Goal: Task Accomplishment & Management: Complete application form

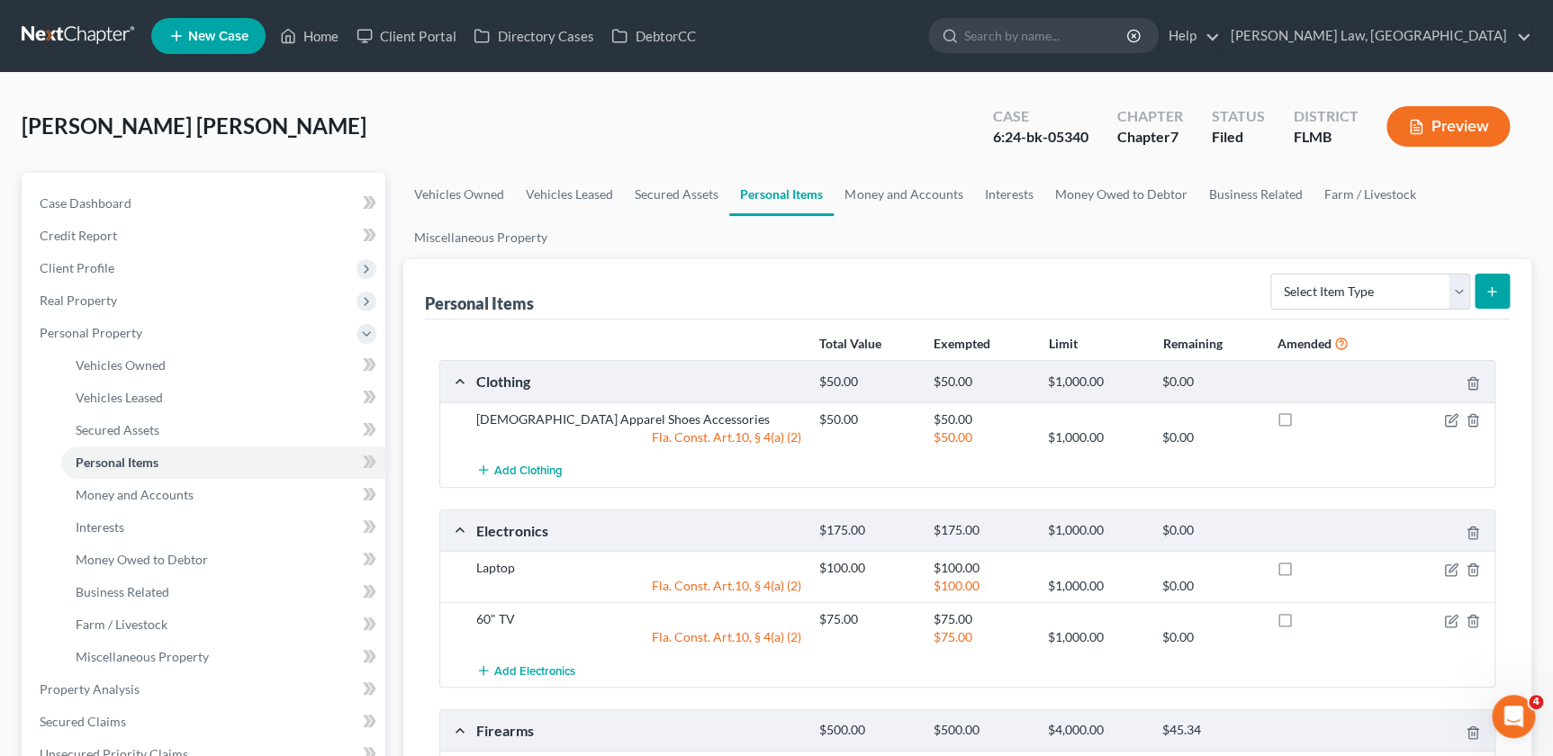
click at [65, 35] on link at bounding box center [79, 36] width 115 height 32
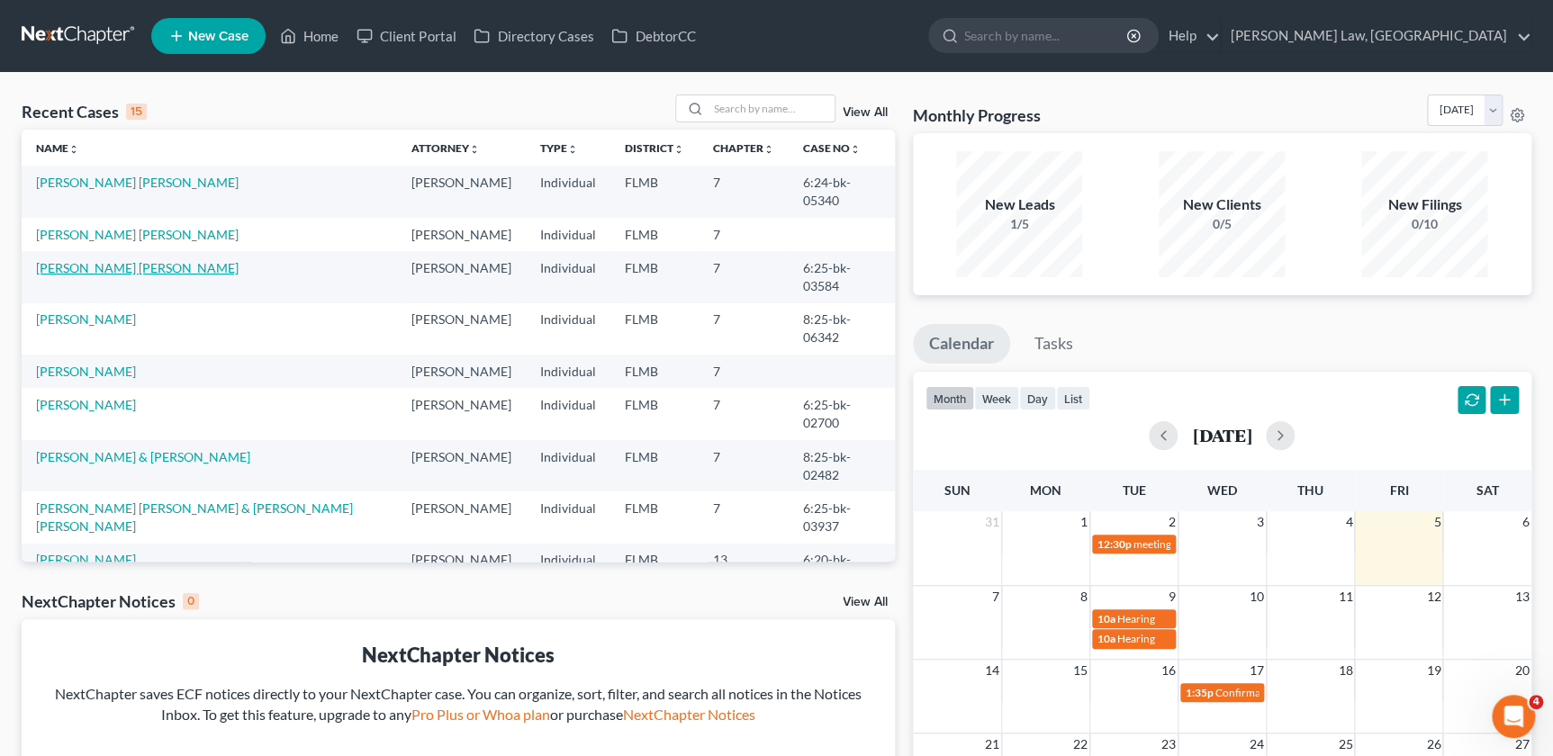
click at [92, 260] on link "[PERSON_NAME] [PERSON_NAME]" at bounding box center [137, 267] width 203 height 15
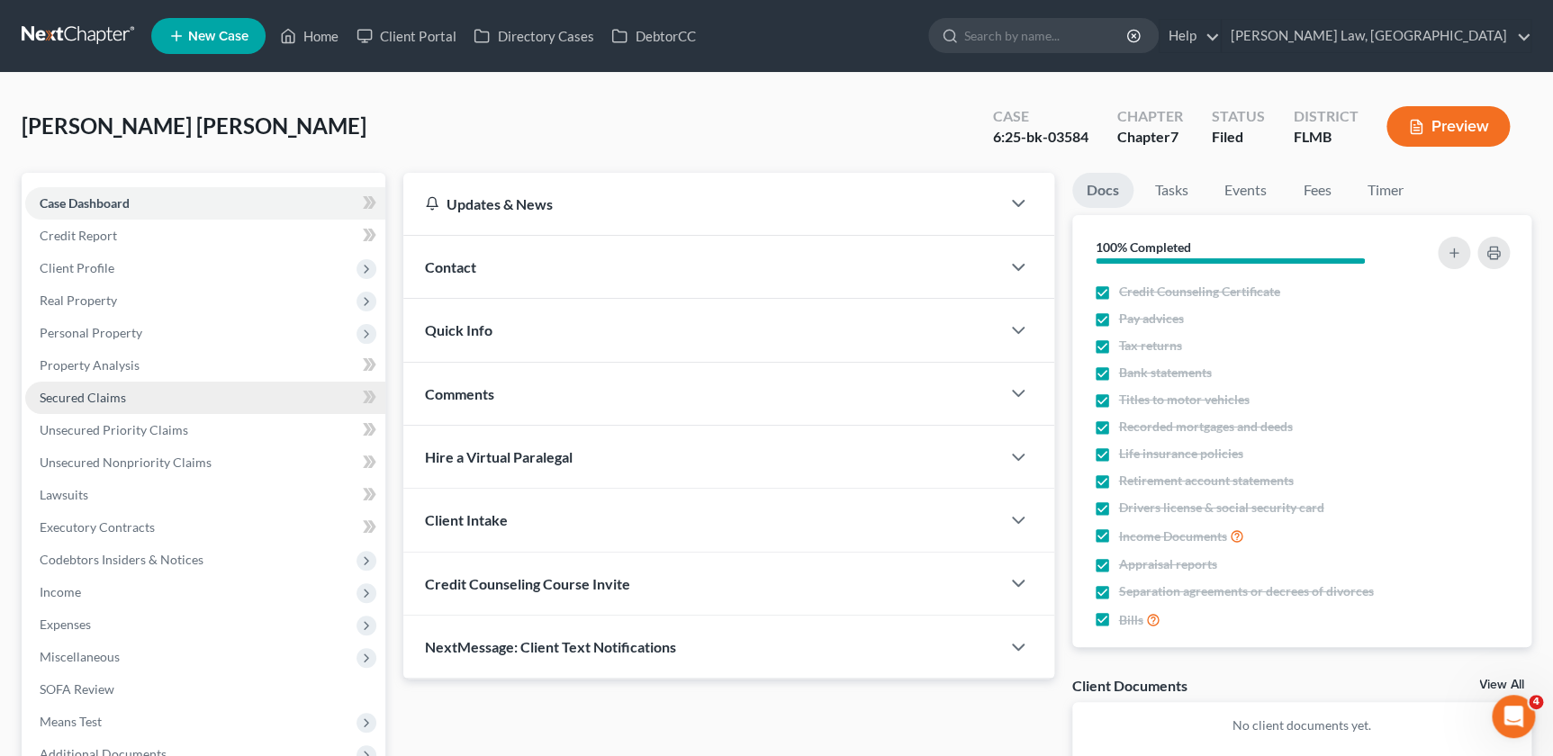
click at [105, 398] on span "Secured Claims" at bounding box center [83, 397] width 86 height 15
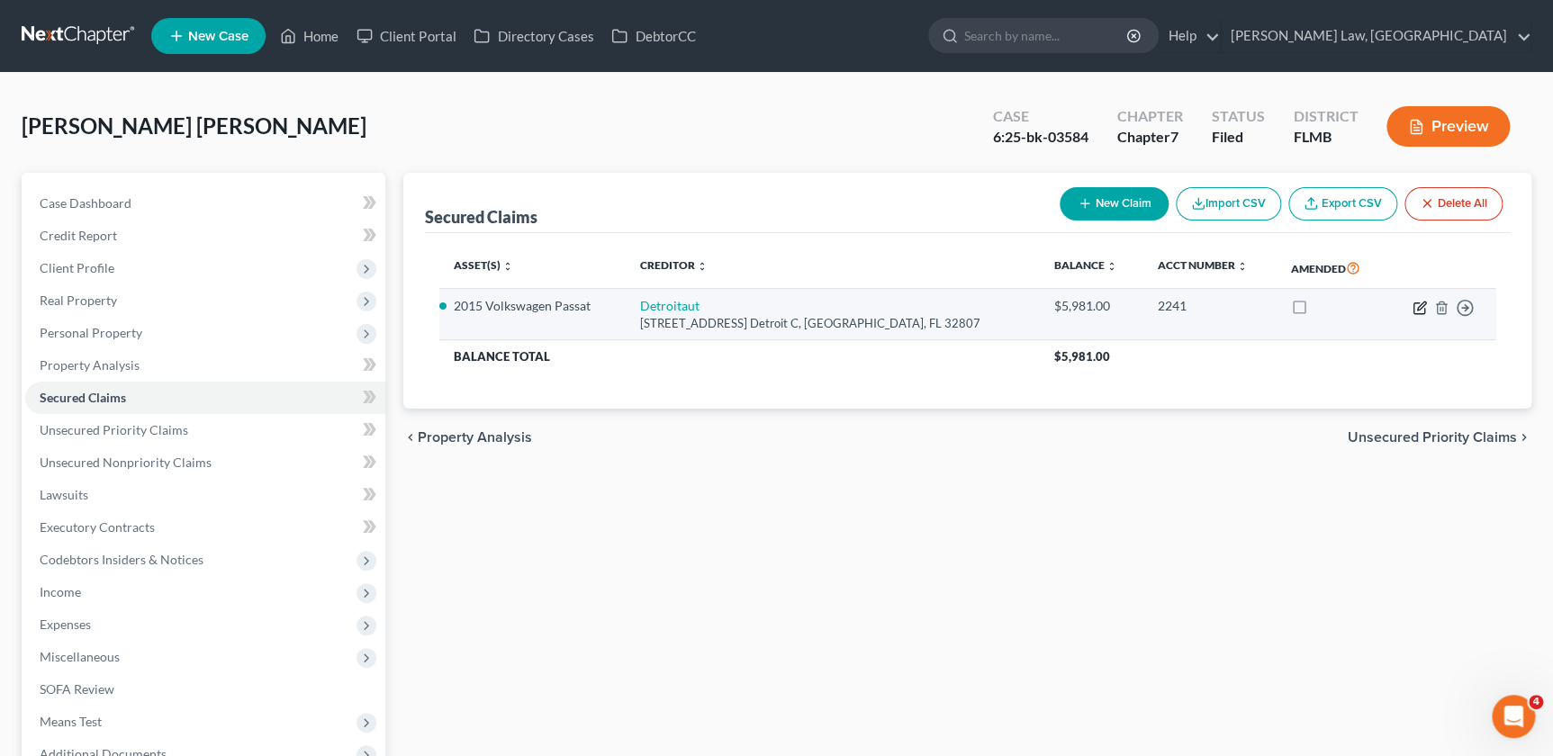
click at [1417, 304] on icon "button" at bounding box center [1420, 308] width 14 height 14
select select "9"
select select "0"
select select "2"
select select "0"
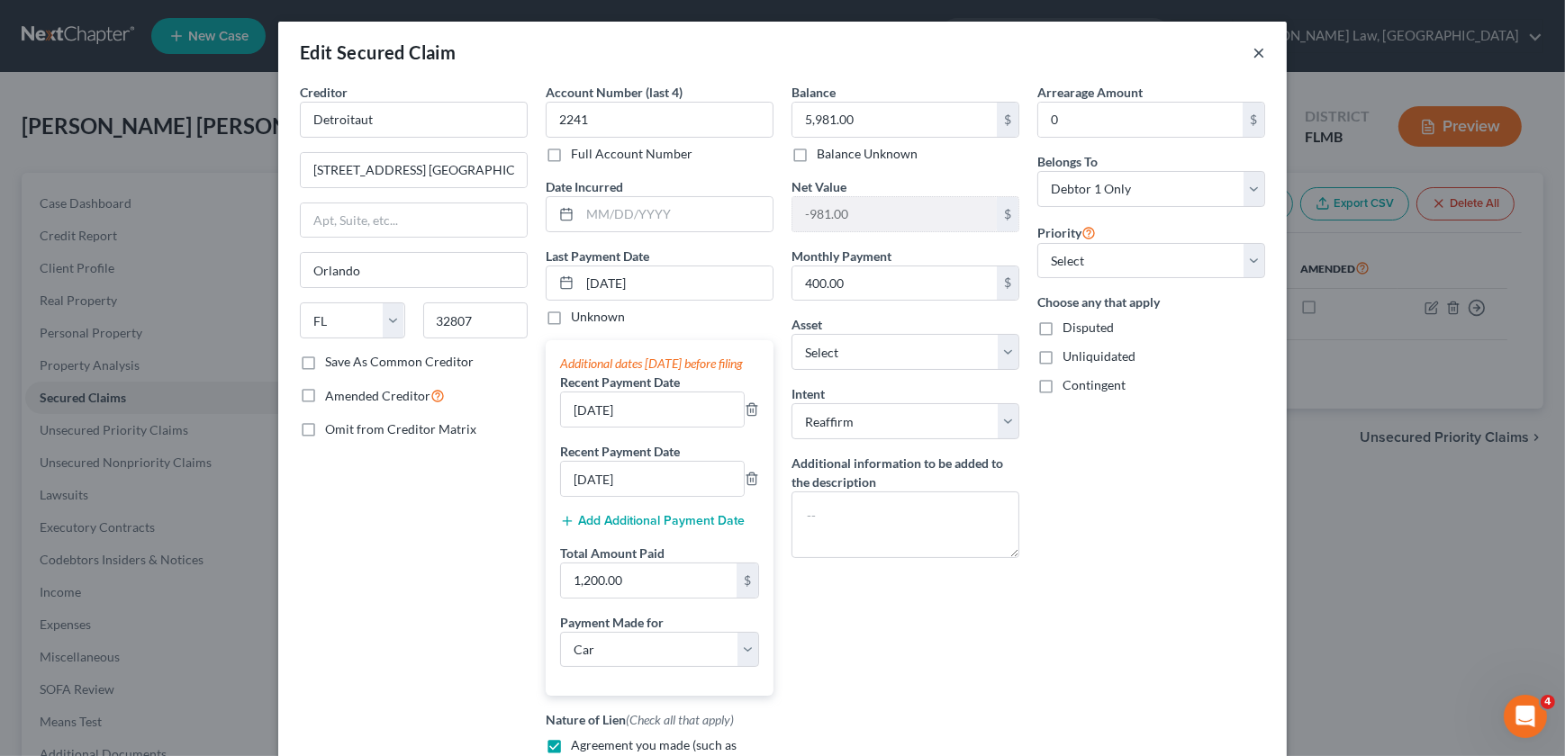
click at [1253, 51] on button "×" at bounding box center [1259, 52] width 13 height 22
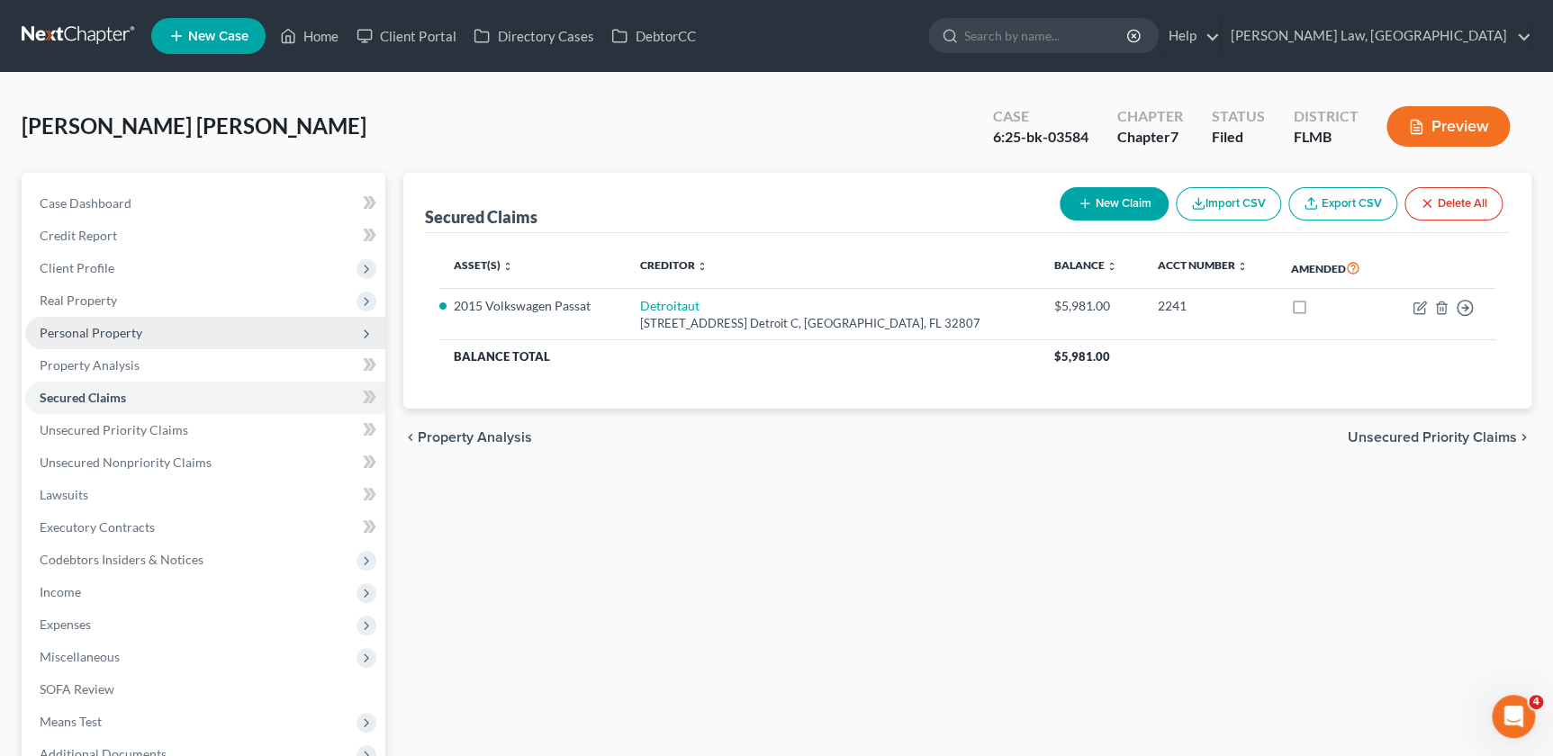
click at [105, 326] on span "Personal Property" at bounding box center [91, 332] width 103 height 15
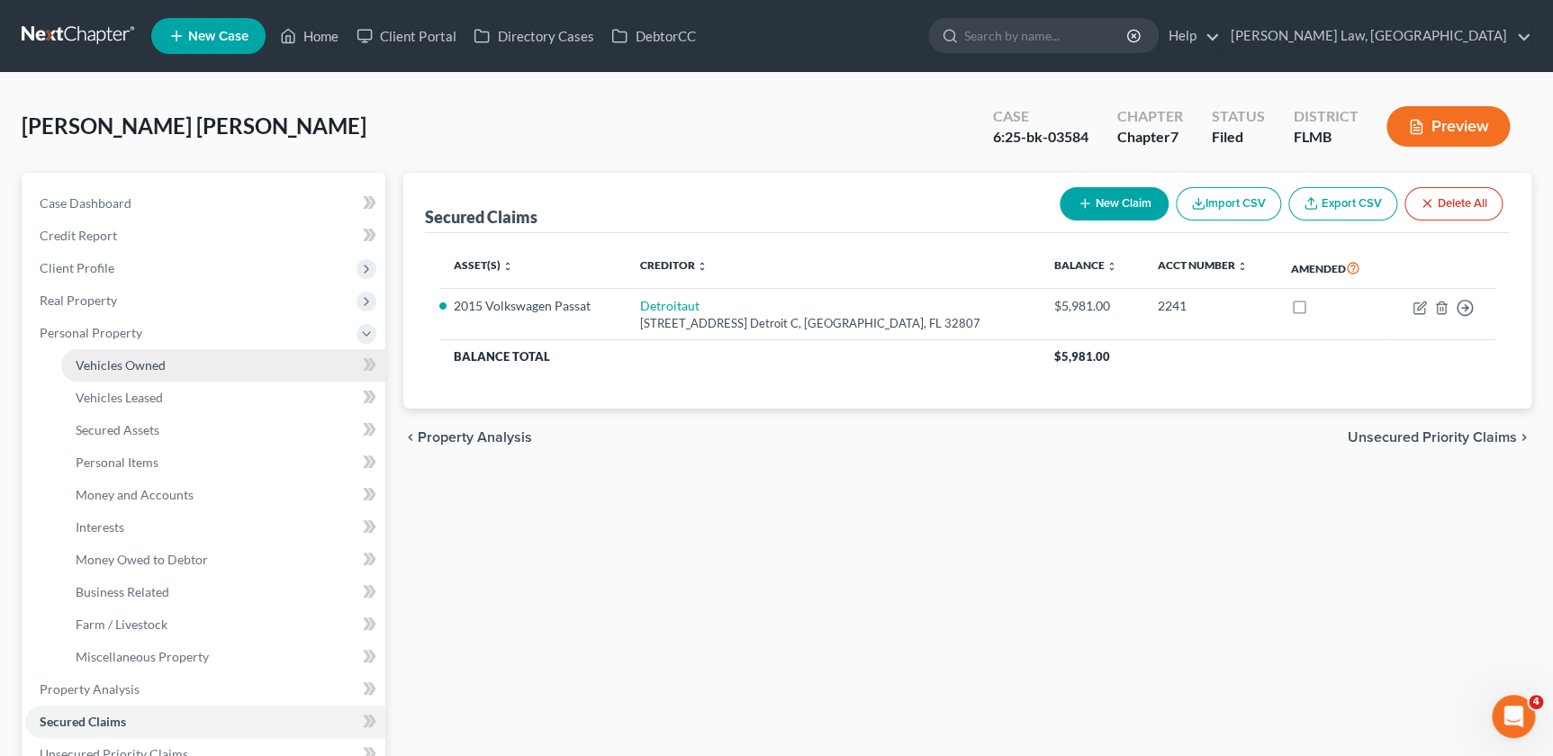
click at [124, 363] on span "Vehicles Owned" at bounding box center [121, 364] width 90 height 15
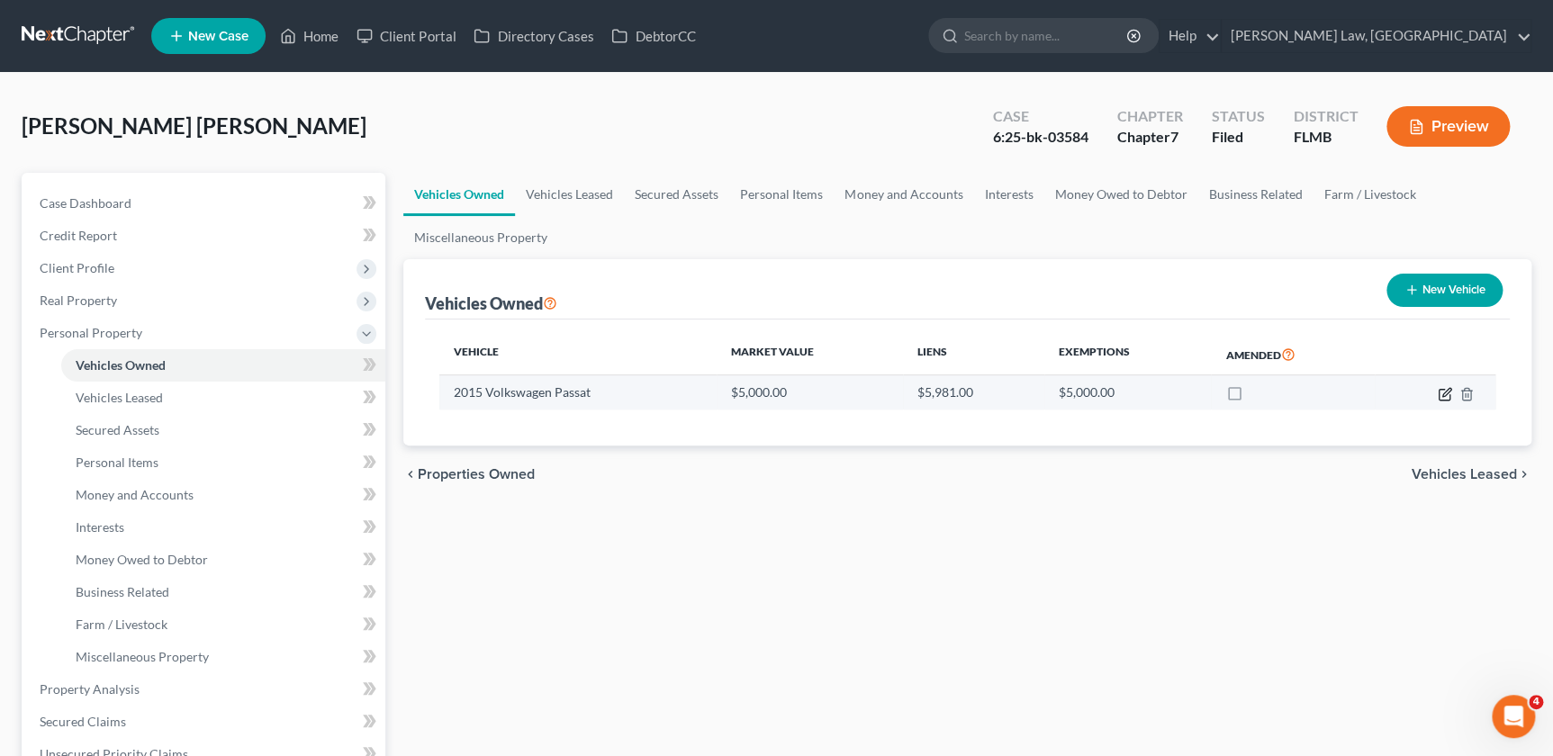
click at [1443, 395] on icon "button" at bounding box center [1445, 394] width 14 height 14
select select "0"
select select "11"
select select "3"
select select "0"
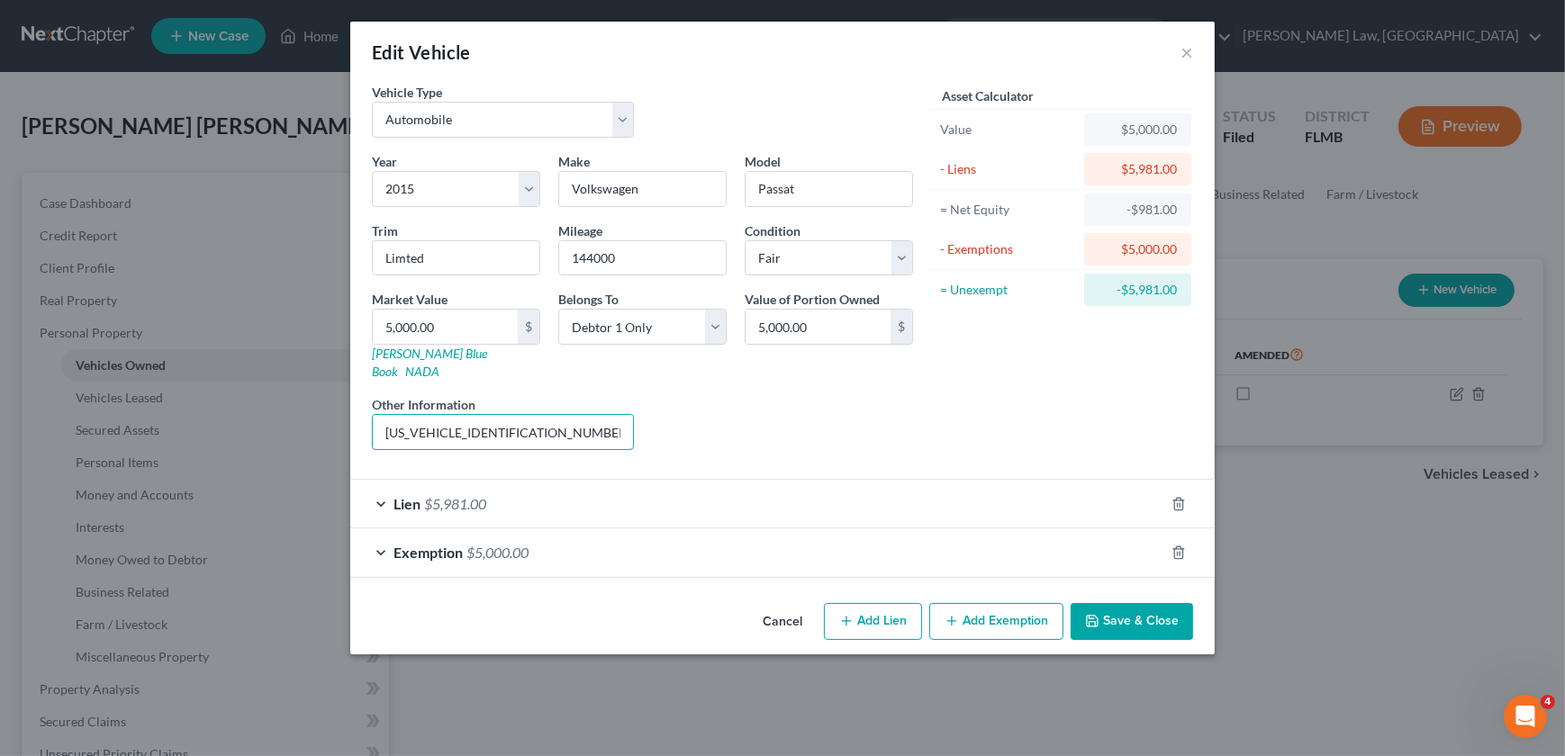
drag, startPoint x: 530, startPoint y: 416, endPoint x: 361, endPoint y: 415, distance: 169.3
click at [361, 415] on div "Vehicle Type Select Automobile Truck Trailer Watercraft Aircraft Motor Home Atv…" at bounding box center [782, 339] width 864 height 513
drag, startPoint x: 782, startPoint y: 604, endPoint x: 799, endPoint y: 580, distance: 29.7
click at [782, 605] on button "Cancel" at bounding box center [782, 623] width 68 height 36
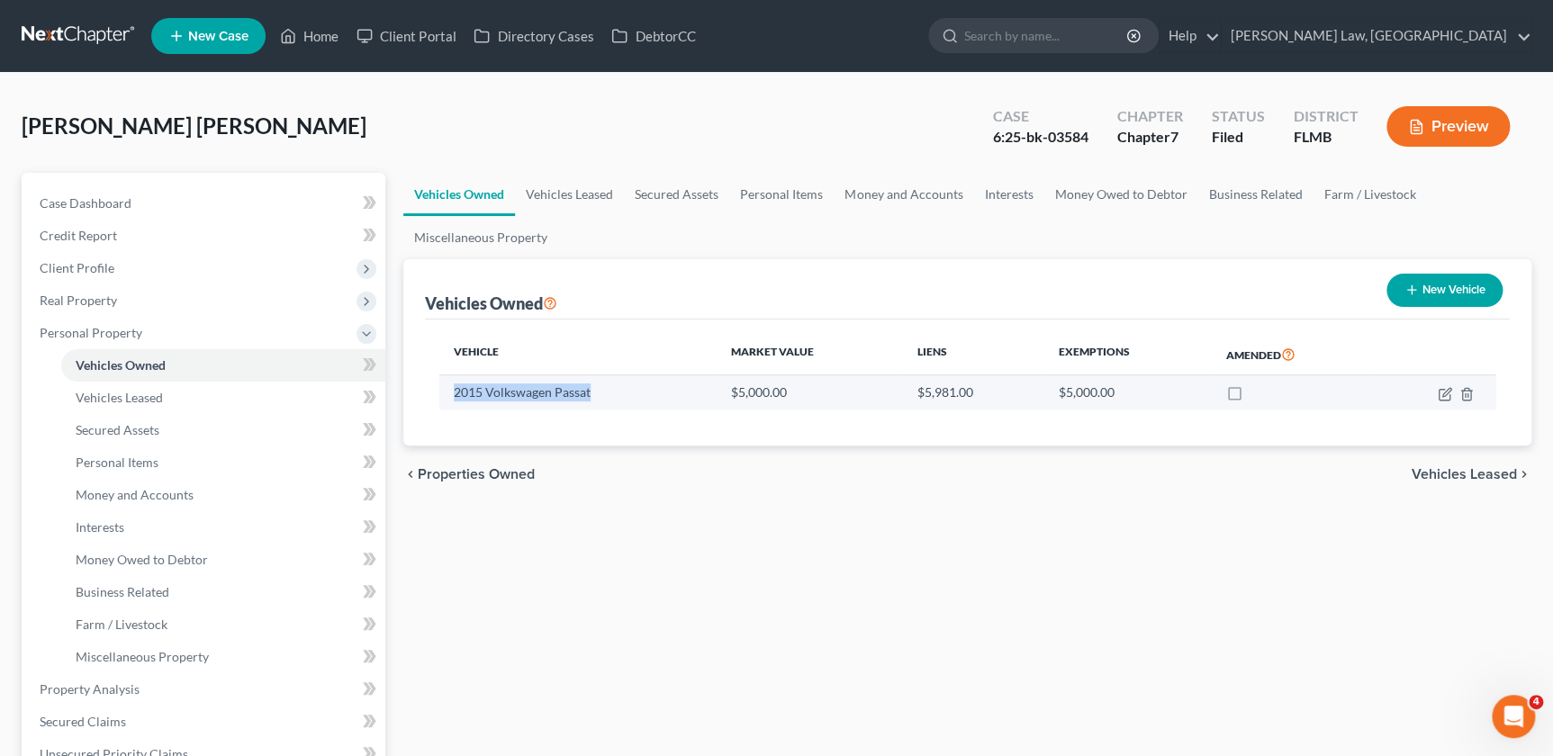
drag, startPoint x: 612, startPoint y: 395, endPoint x: 453, endPoint y: 388, distance: 159.5
click at [453, 388] on td "2015 Volkswagen Passat" at bounding box center [577, 392] width 276 height 34
copy td "2015 Volkswagen Passat"
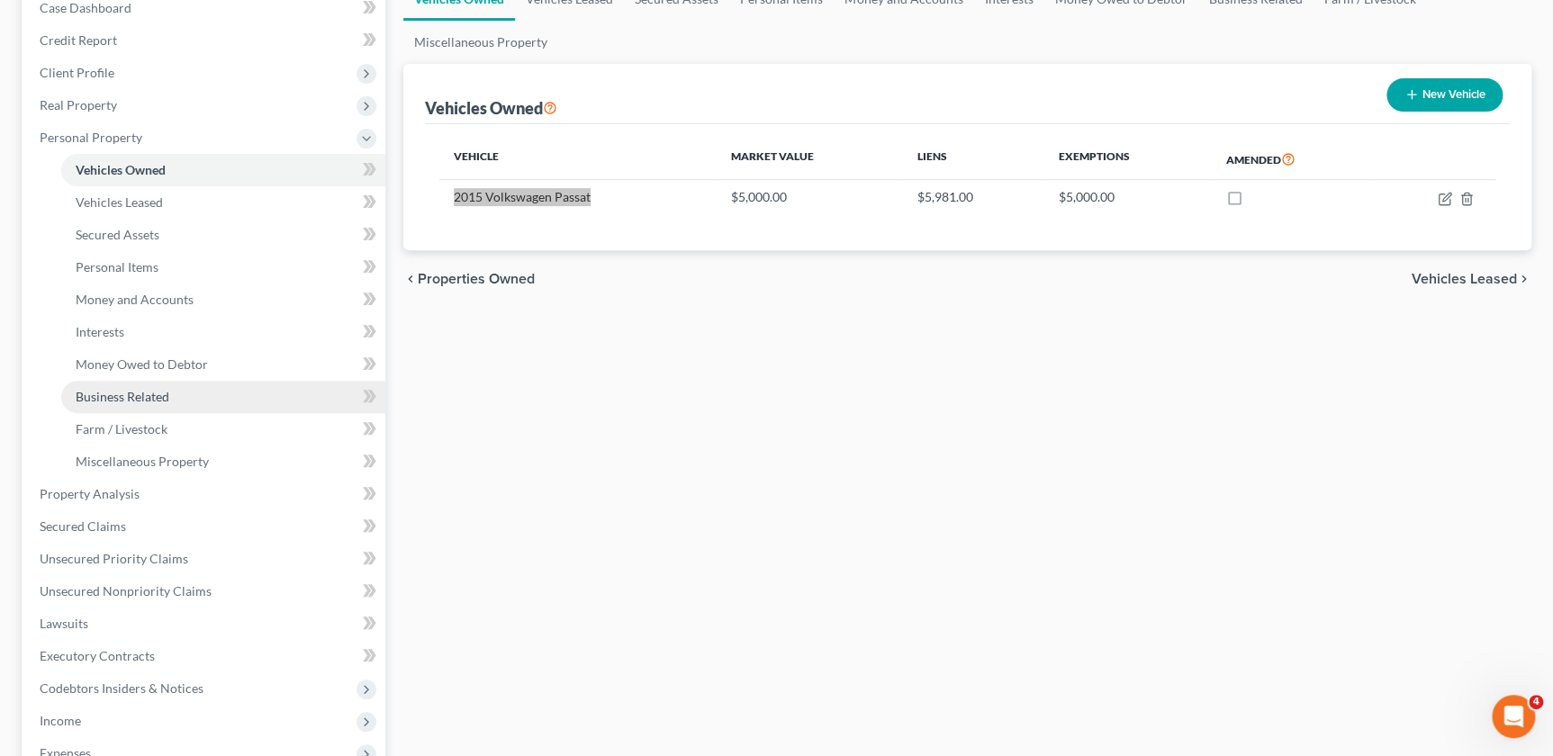
scroll to position [245, 0]
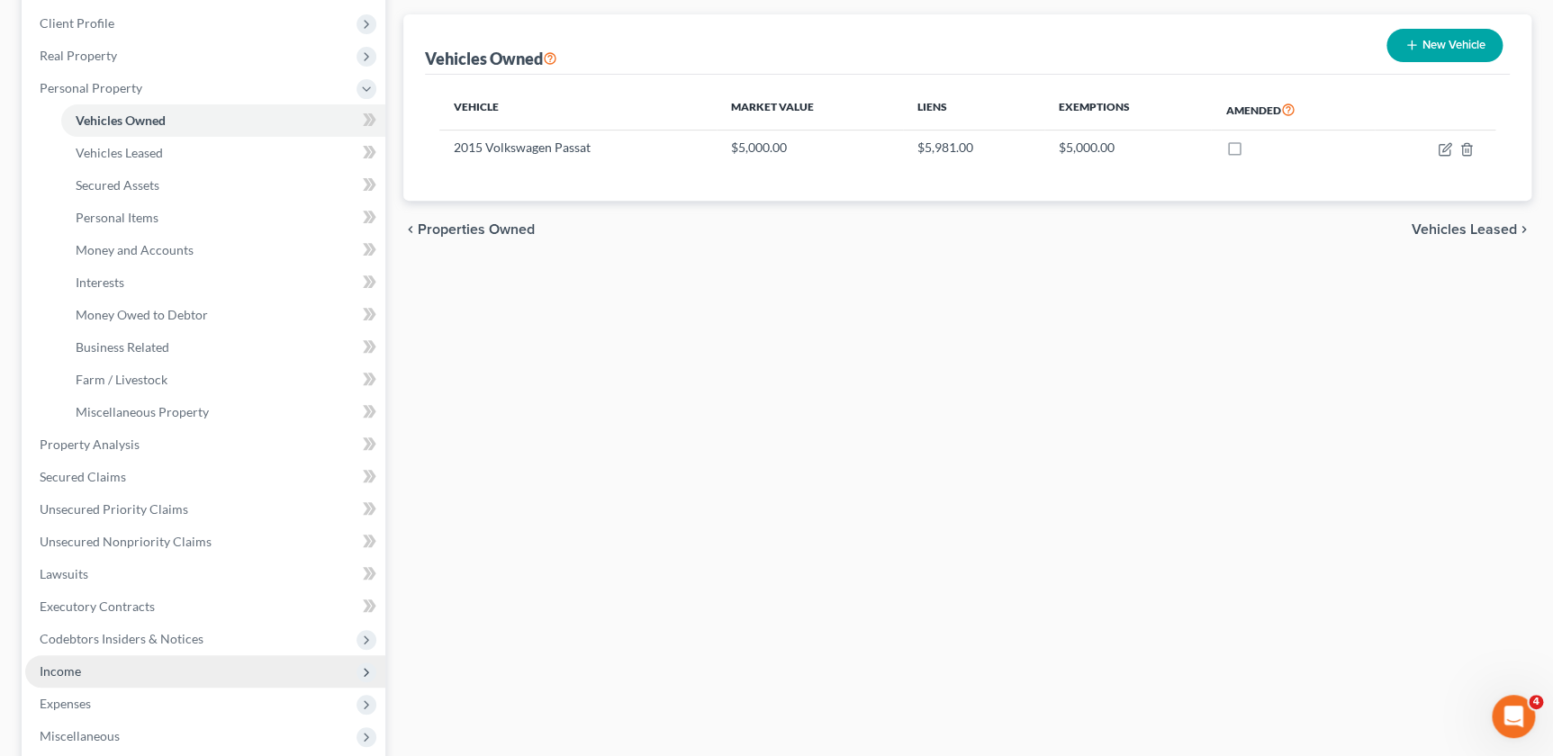
drag, startPoint x: 64, startPoint y: 671, endPoint x: 72, endPoint y: 665, distance: 9.7
click at [64, 671] on span "Income" at bounding box center [60, 671] width 41 height 15
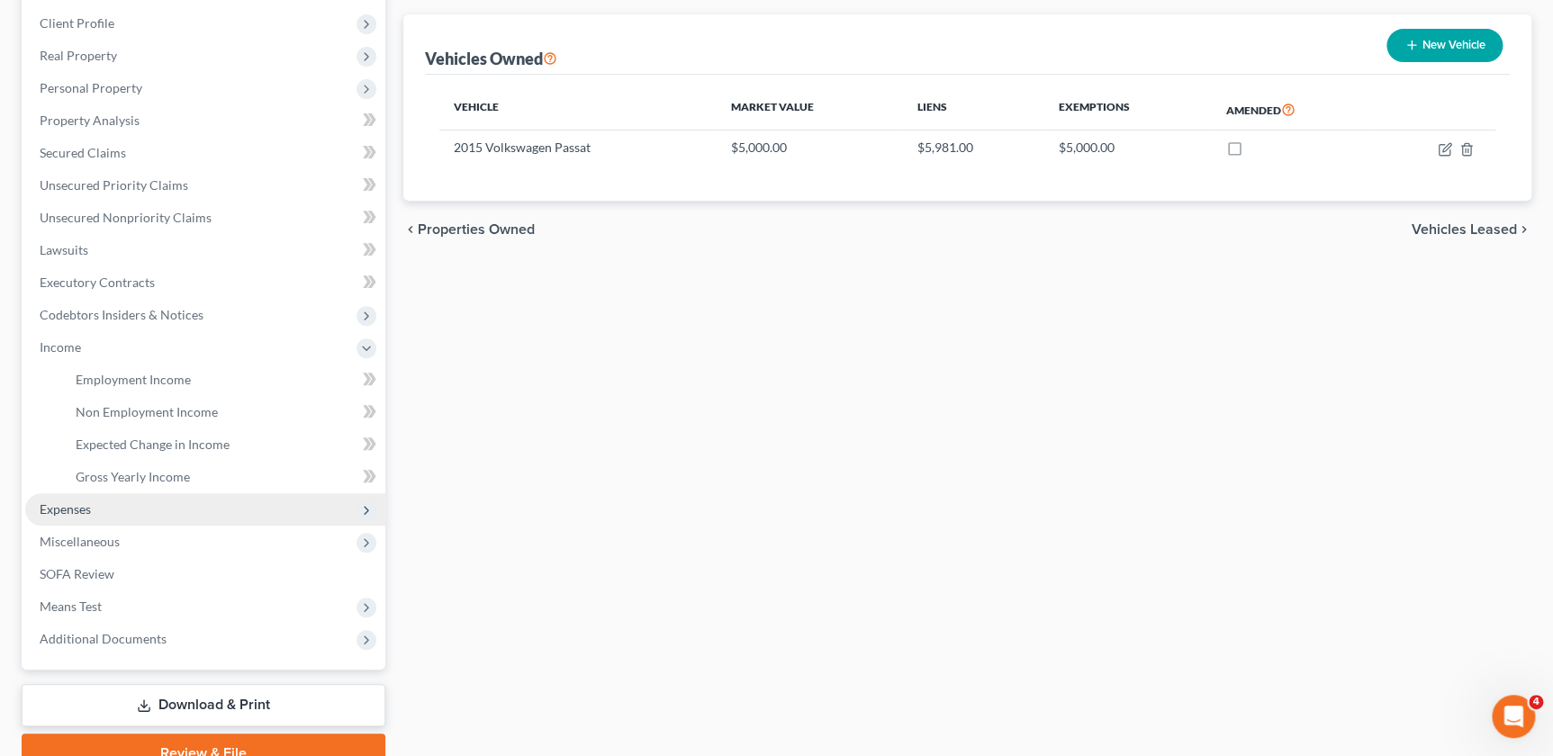
click at [74, 502] on span "Expenses" at bounding box center [65, 509] width 51 height 15
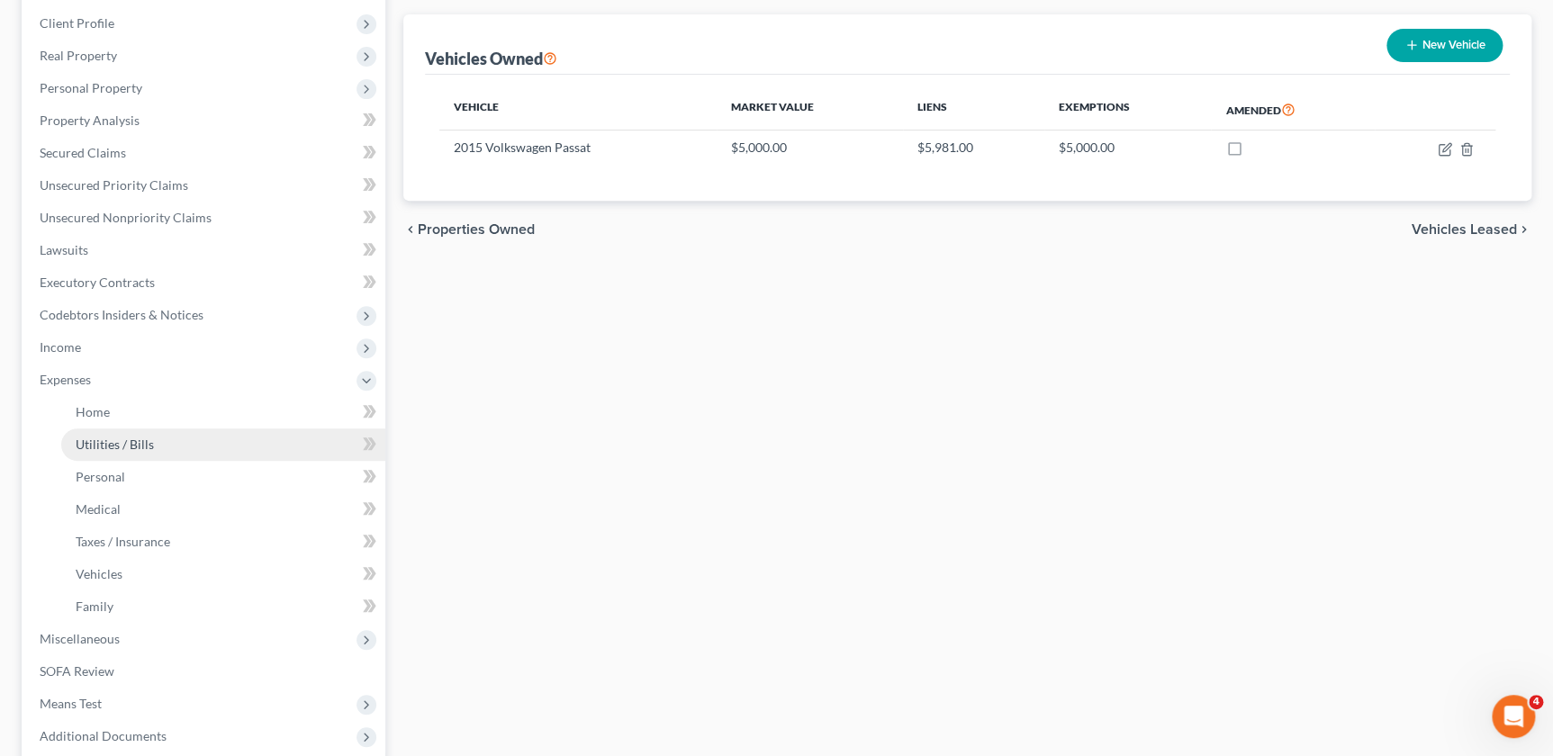
scroll to position [327, 0]
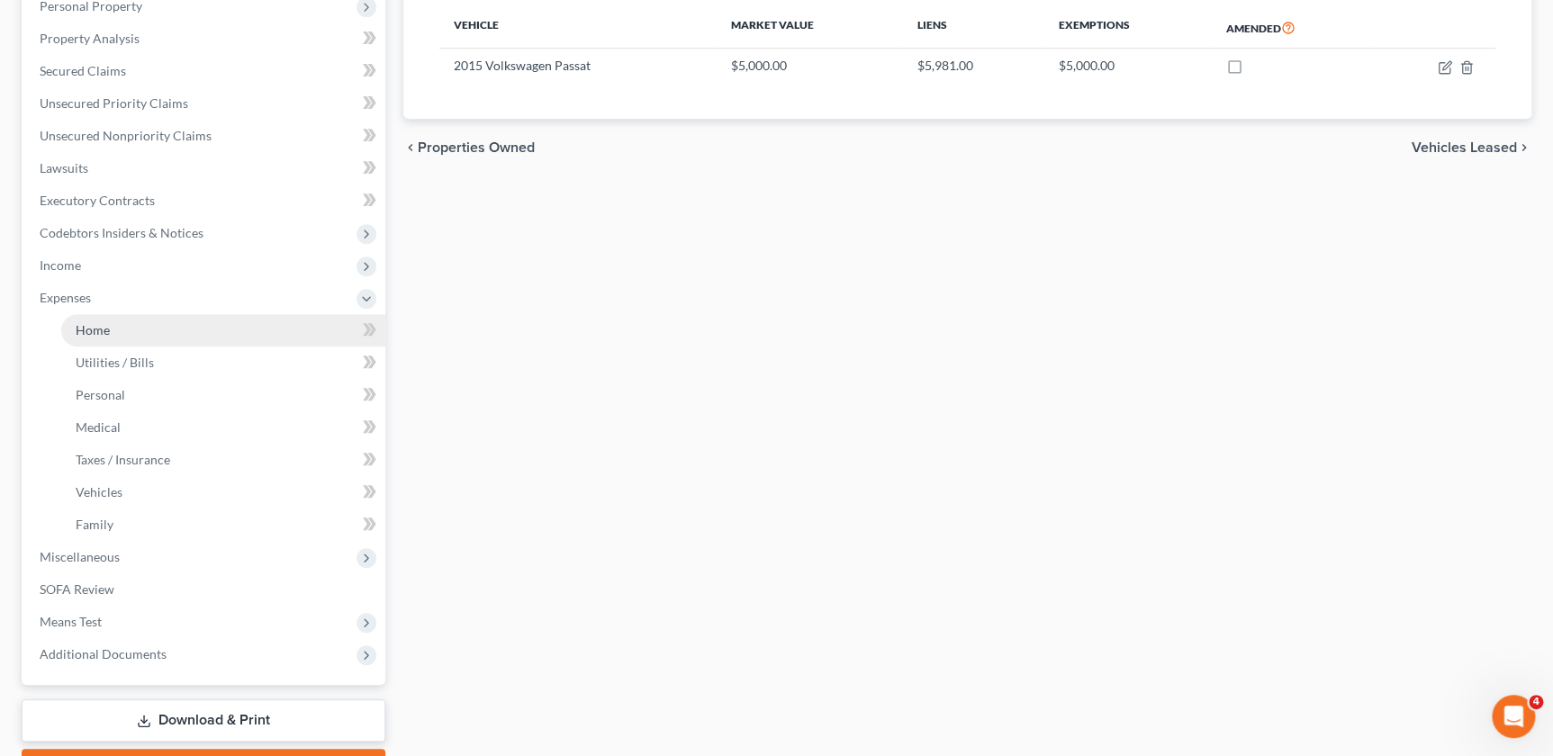
click at [122, 328] on link "Home" at bounding box center [223, 330] width 324 height 32
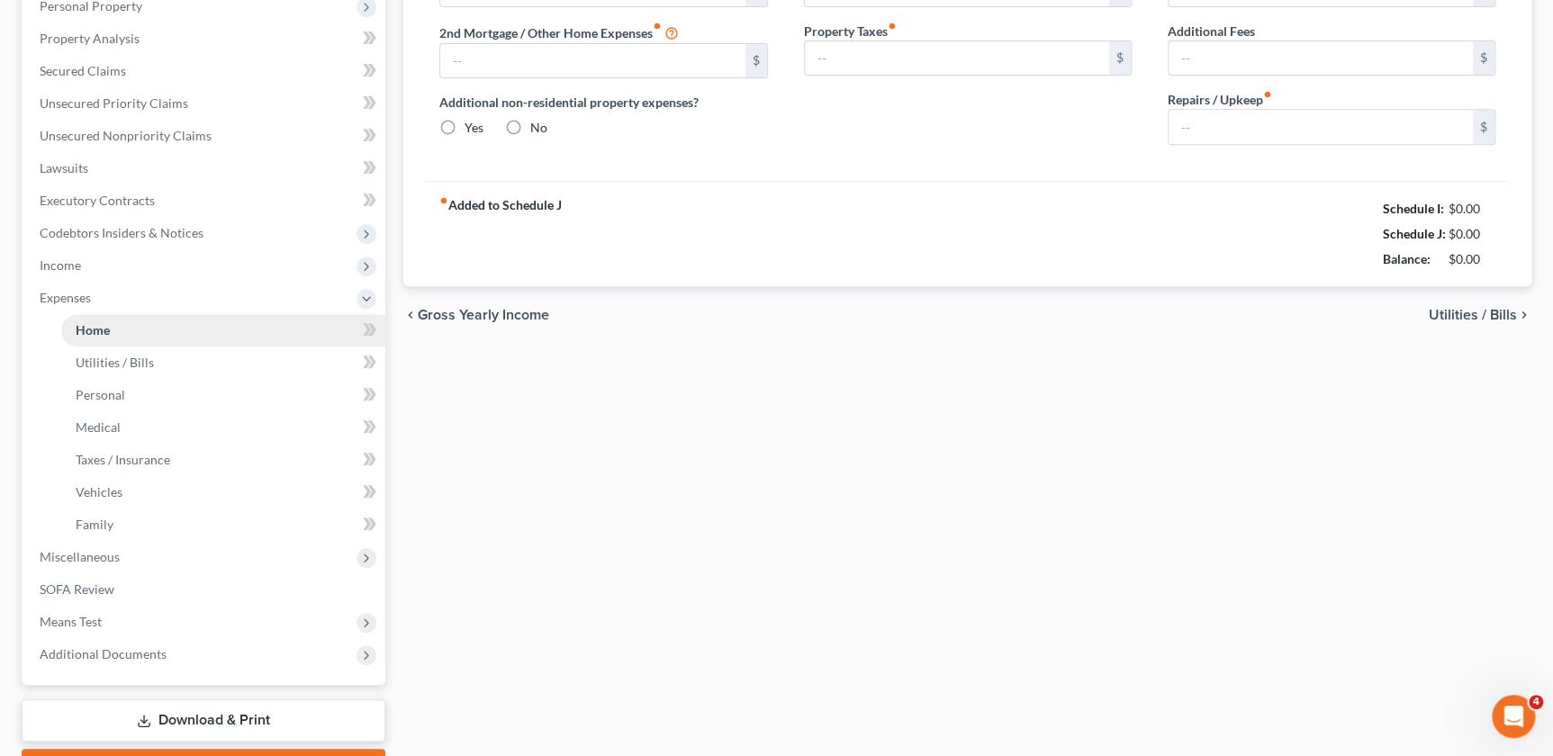
scroll to position [61, 0]
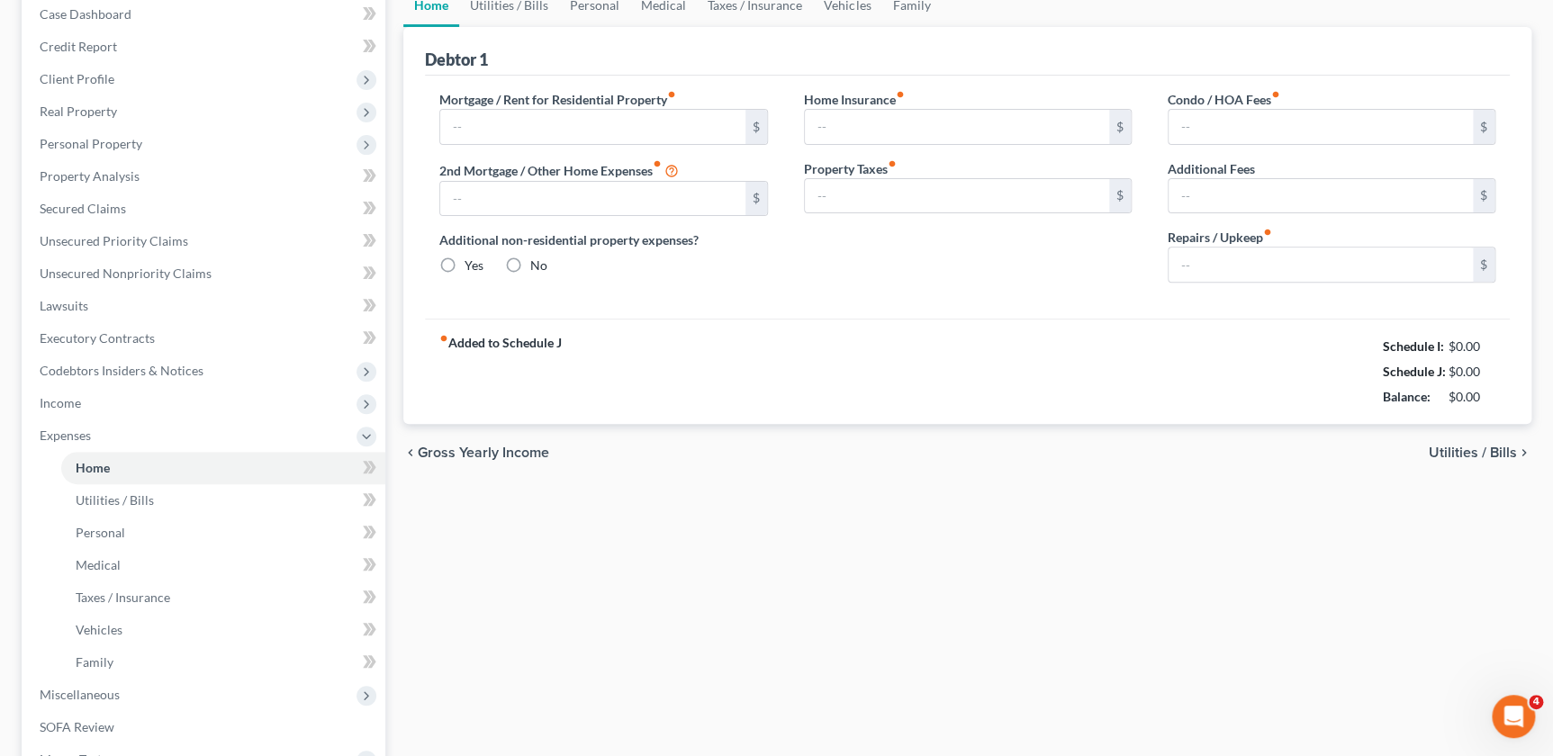
type input "1,000.00"
type input "0.00"
radio input "true"
type input "0.00"
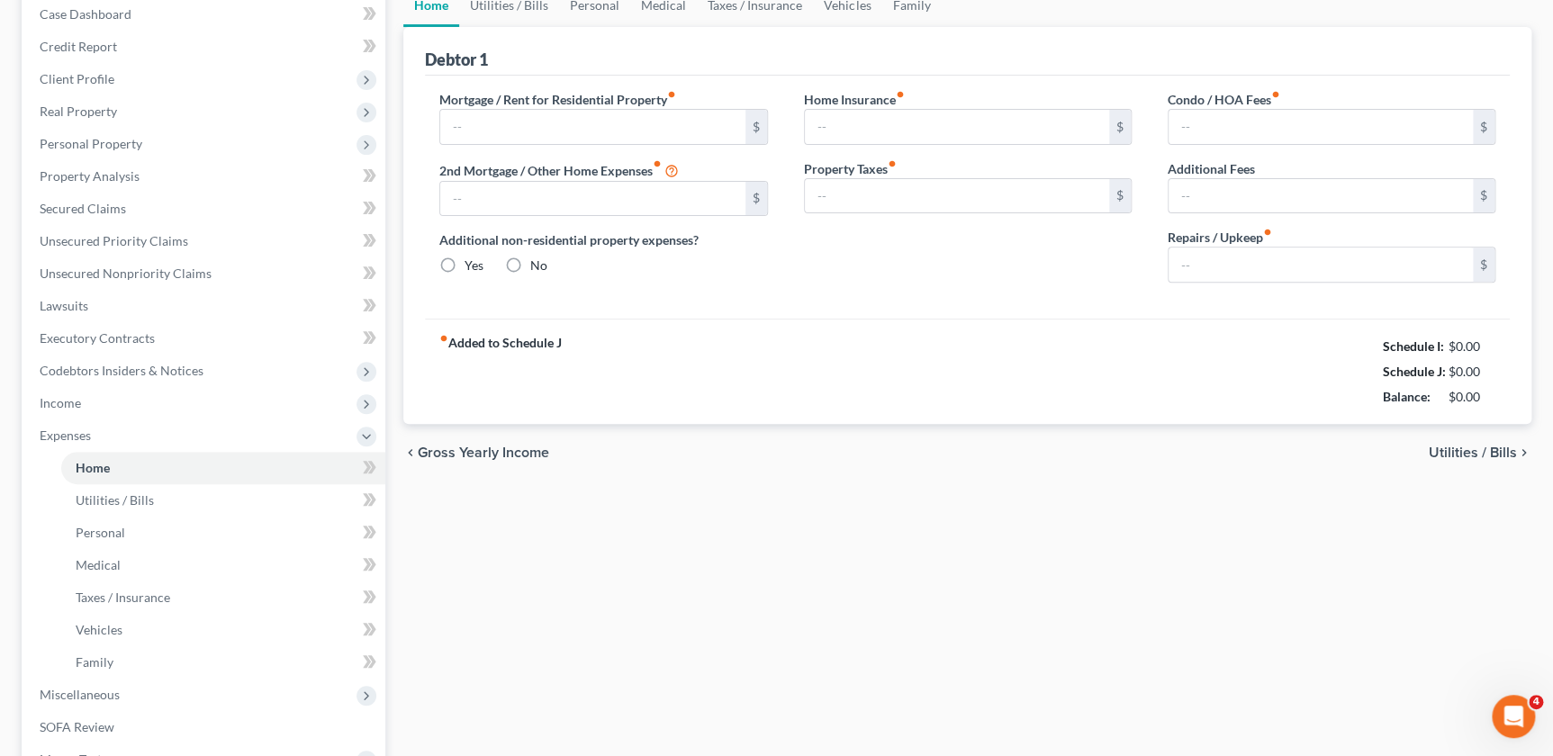
type input "0.00"
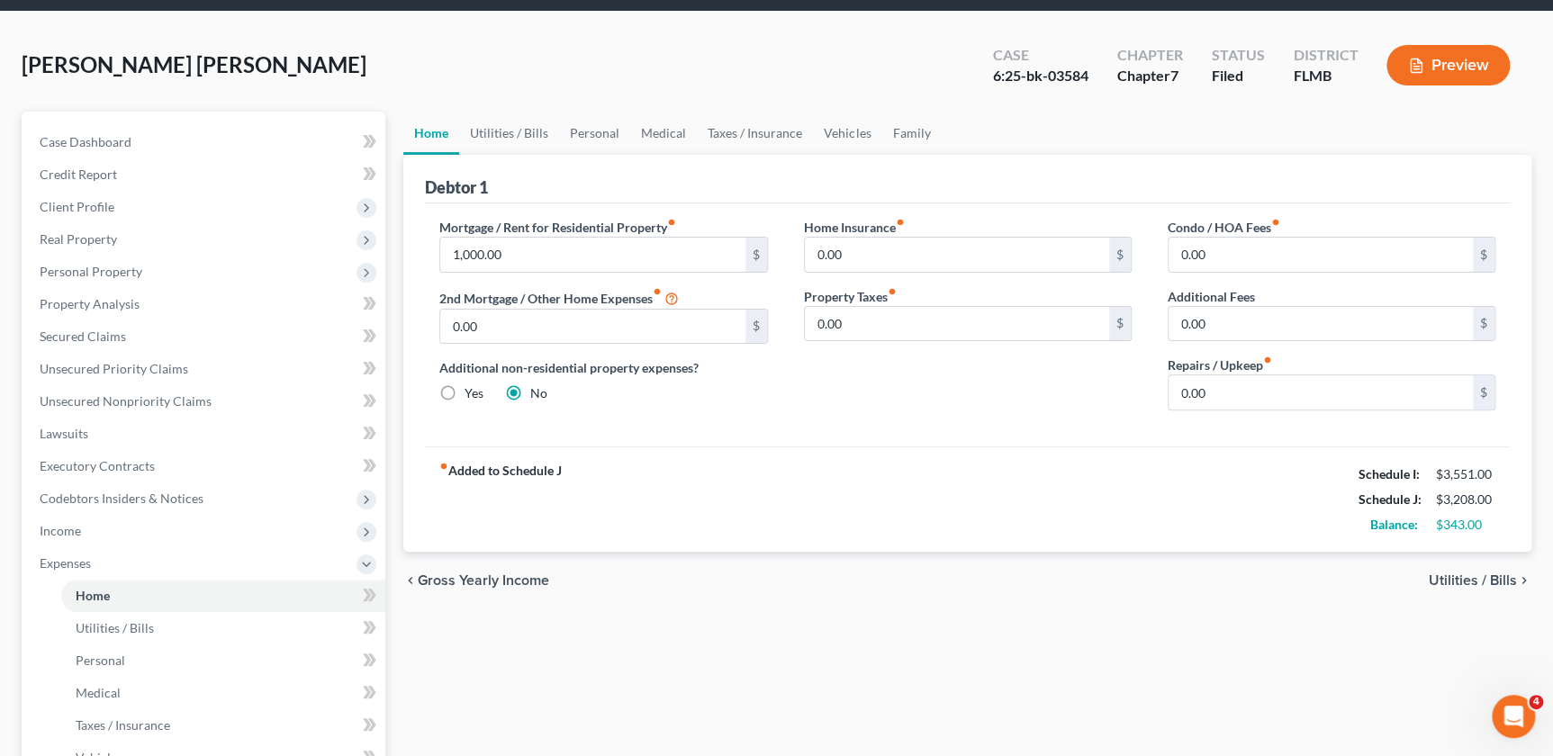
scroll to position [0, 0]
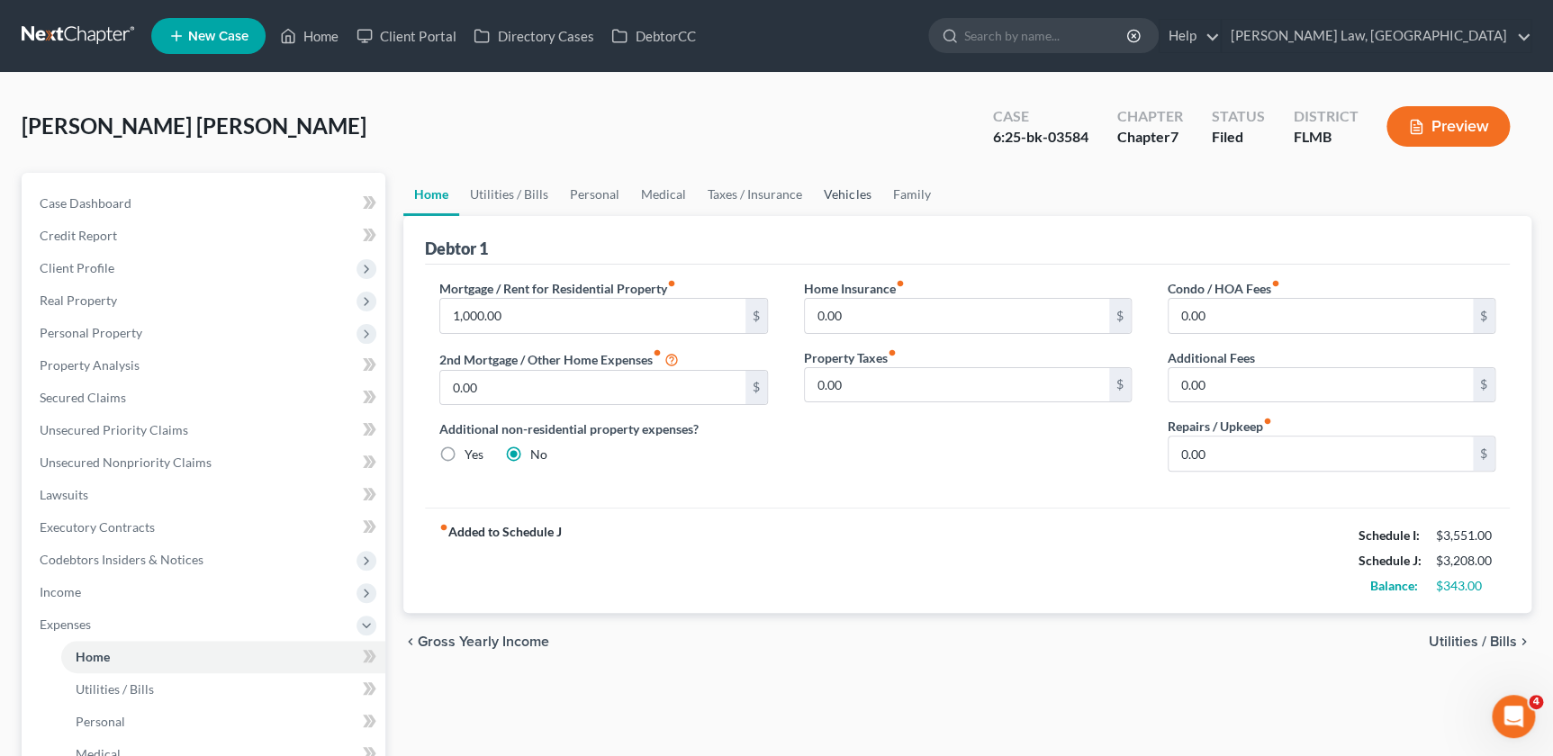
click at [855, 191] on link "Vehicles" at bounding box center [847, 194] width 68 height 43
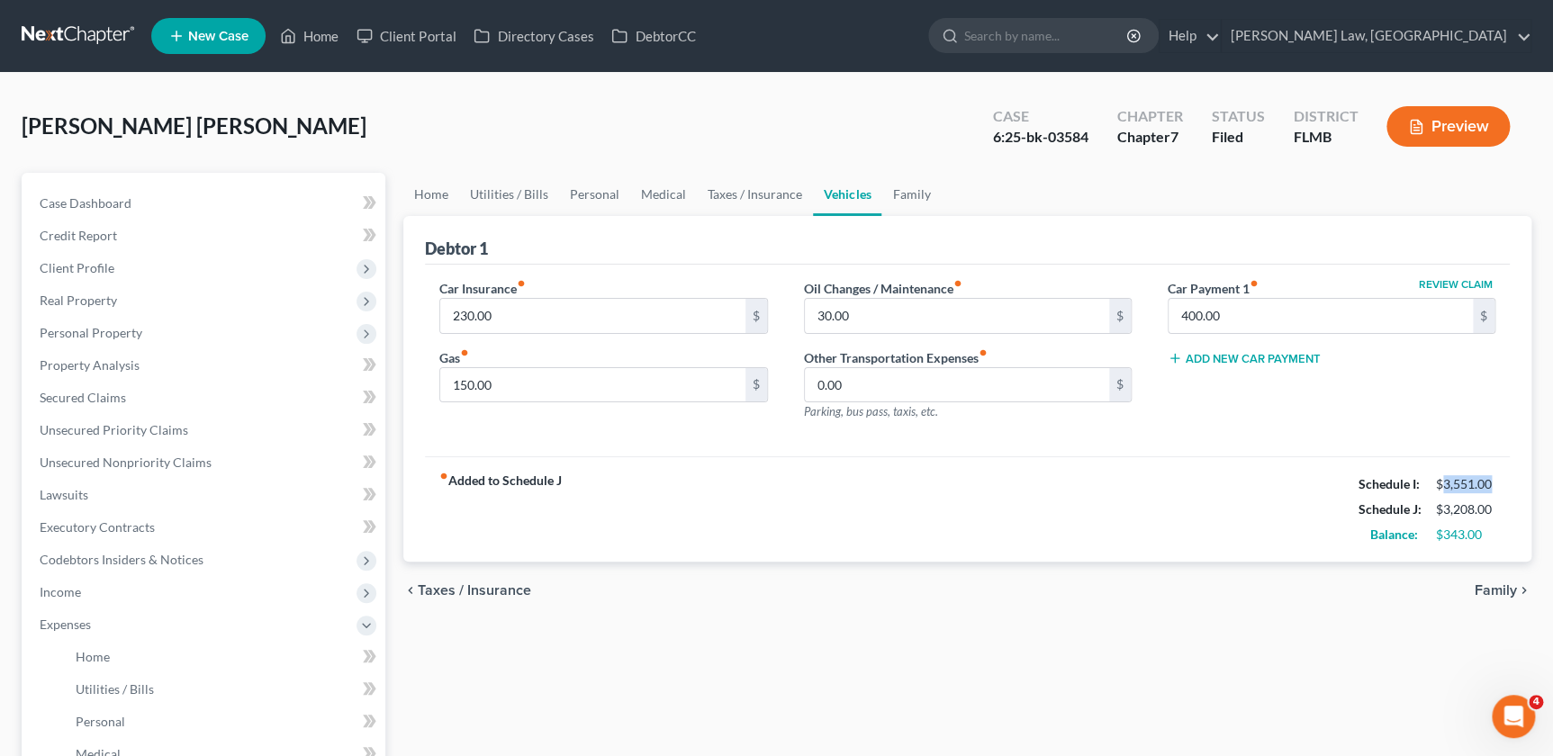
drag, startPoint x: 1494, startPoint y: 481, endPoint x: 1445, endPoint y: 482, distance: 48.6
click at [1445, 482] on div "$3,551.00" at bounding box center [1465, 484] width 59 height 18
copy div "3,551.00"
click at [442, 197] on link "Home" at bounding box center [431, 194] width 56 height 43
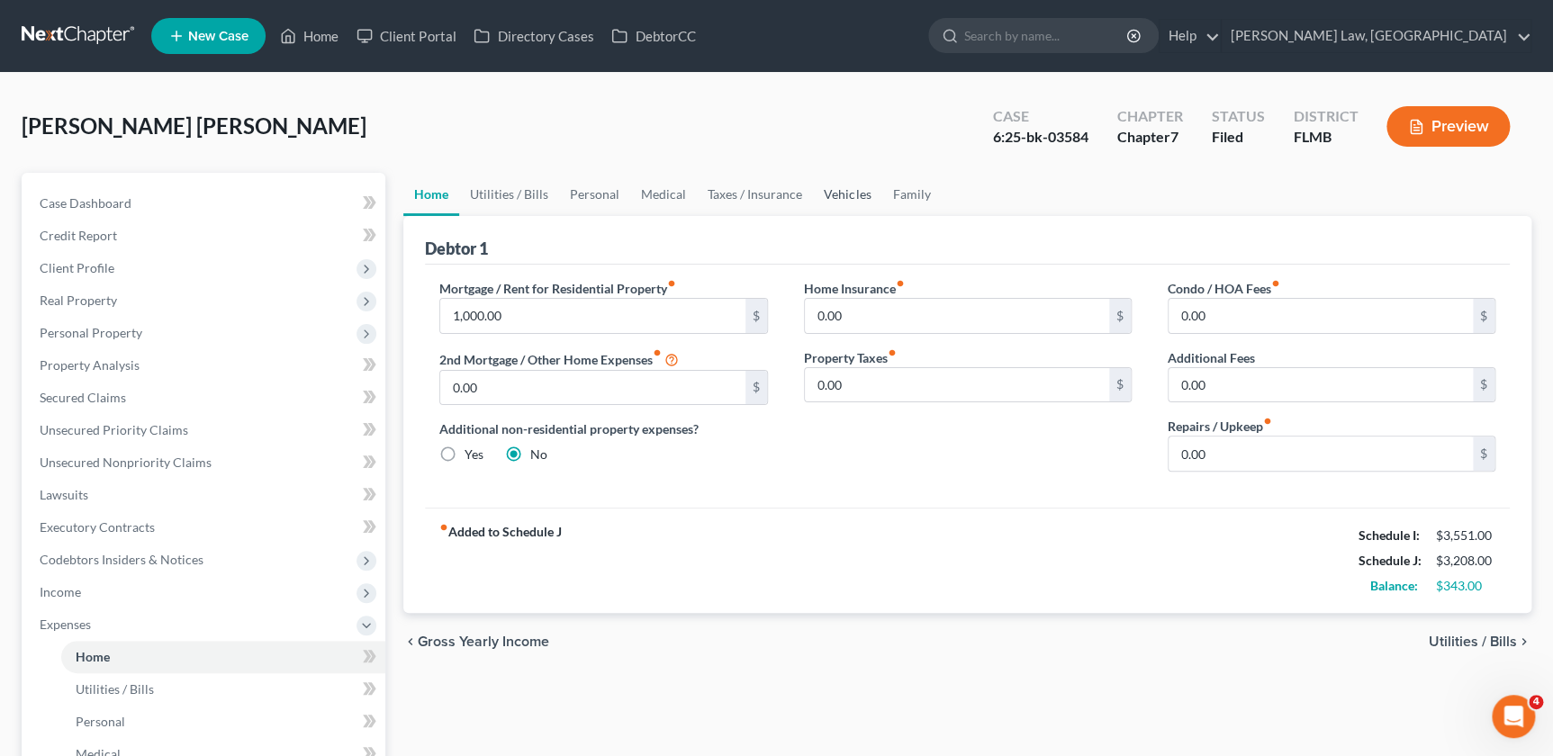
click at [858, 195] on link "Vehicles" at bounding box center [847, 194] width 68 height 43
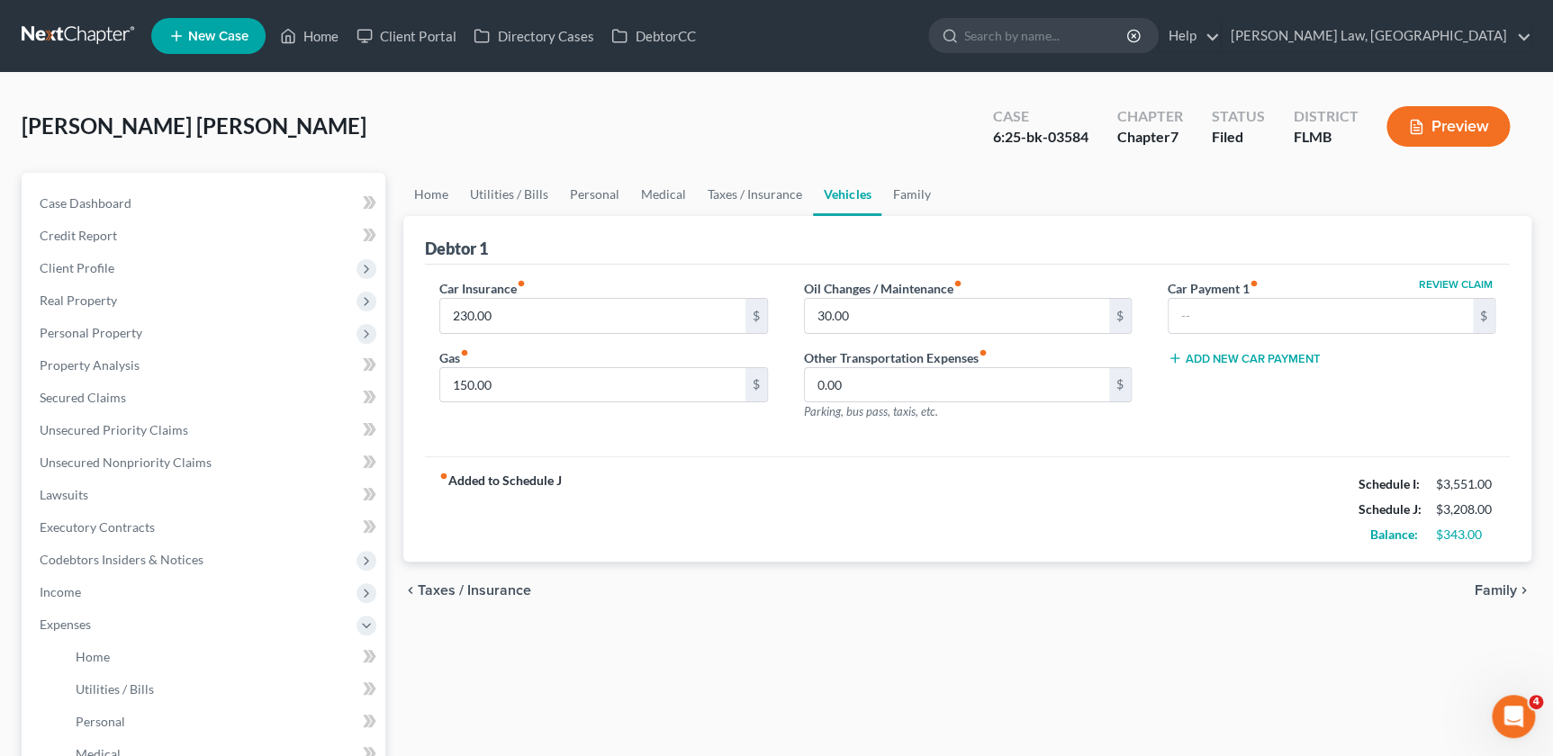
click at [1135, 545] on div "fiber_manual_record Added to Schedule J Schedule I: $3,551.00 Schedule J: $3,20…" at bounding box center [967, 509] width 1085 height 105
drag, startPoint x: 1234, startPoint y: 466, endPoint x: 1223, endPoint y: 426, distance: 41.1
click at [1234, 466] on div "fiber_manual_record Added to Schedule J Schedule I: $3,551.00 Schedule J: $2,80…" at bounding box center [967, 509] width 1085 height 105
click at [1265, 319] on input "text" at bounding box center [1321, 316] width 304 height 34
type input "400"
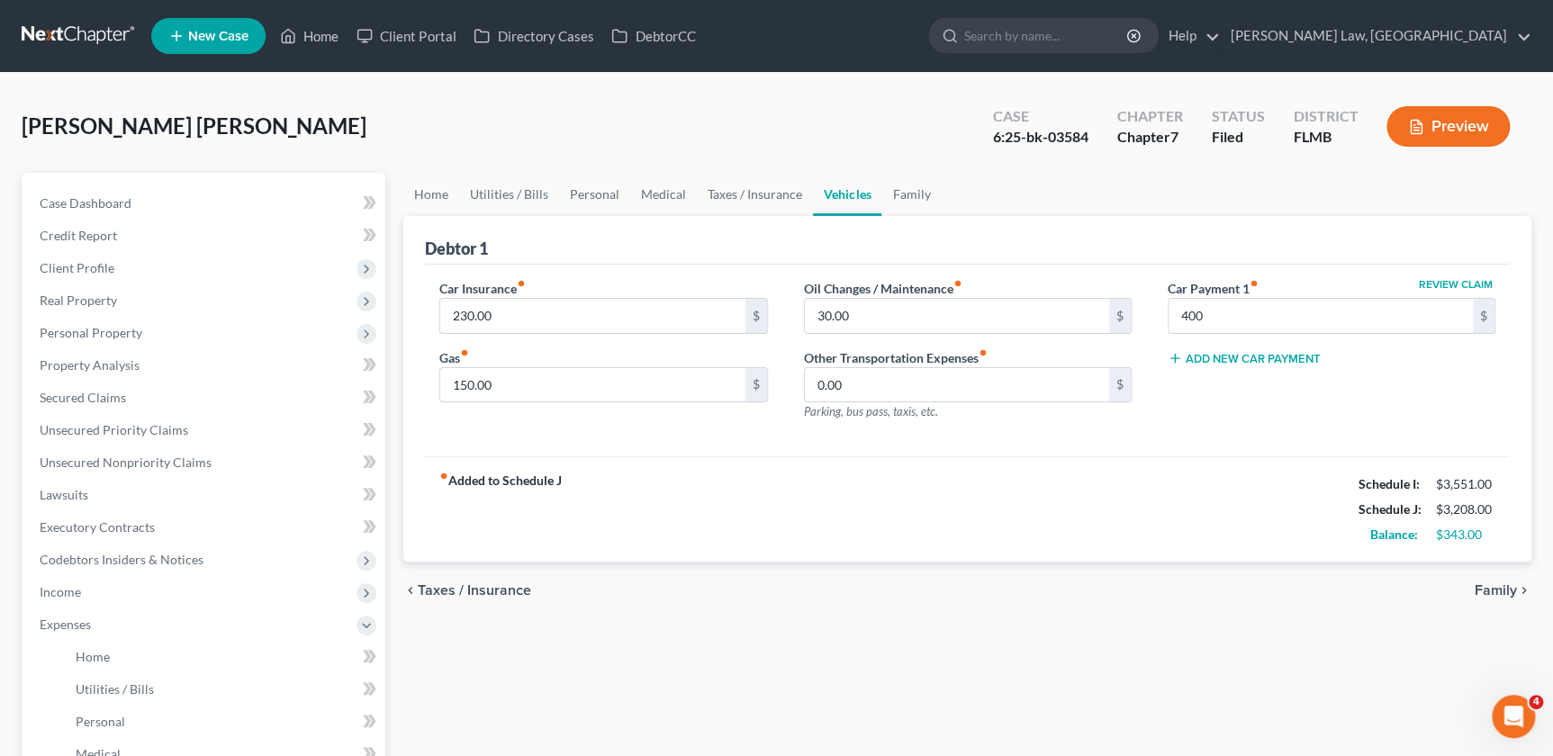
click at [1068, 476] on div "fiber_manual_record Added to Schedule J Schedule I: $3,551.00 Schedule J: $3,20…" at bounding box center [967, 509] width 1085 height 105
